Goal: Use online tool/utility: Utilize a website feature to perform a specific function

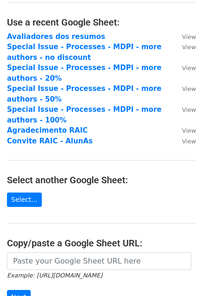
scroll to position [46, 0]
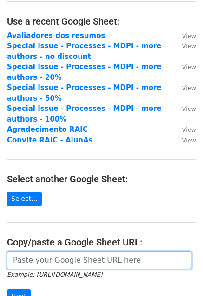
click at [54, 259] on input "url" at bounding box center [99, 261] width 184 height 18
paste input "[URL][DOMAIN_NAME]"
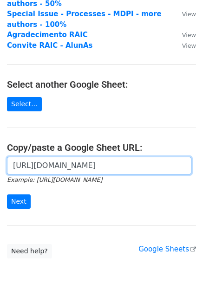
scroll to position [176, 0]
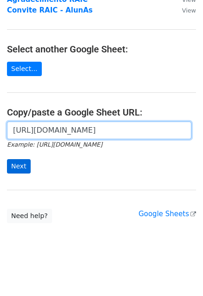
type input "[URL][DOMAIN_NAME]"
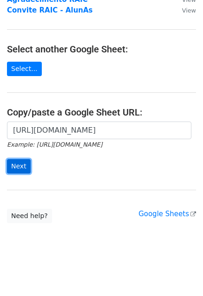
scroll to position [0, 0]
click at [19, 164] on input "Next" at bounding box center [19, 166] width 24 height 14
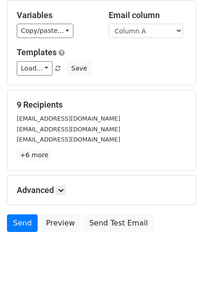
scroll to position [63, 0]
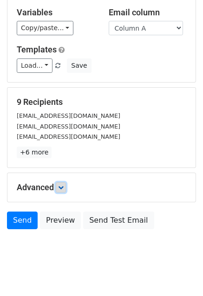
click at [62, 185] on icon at bounding box center [61, 188] width 6 height 6
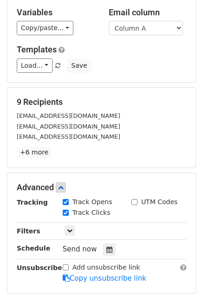
click at [114, 150] on div "9 Recipients izalira01@gmail.com leocarneiro@ufrrj.br marcoedilson@gmail.com +6…" at bounding box center [101, 128] width 188 height 80
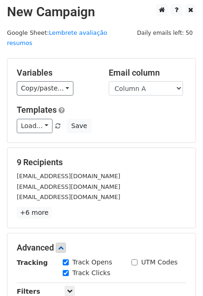
scroll to position [0, 0]
